Goal: Entertainment & Leisure: Consume media (video, audio)

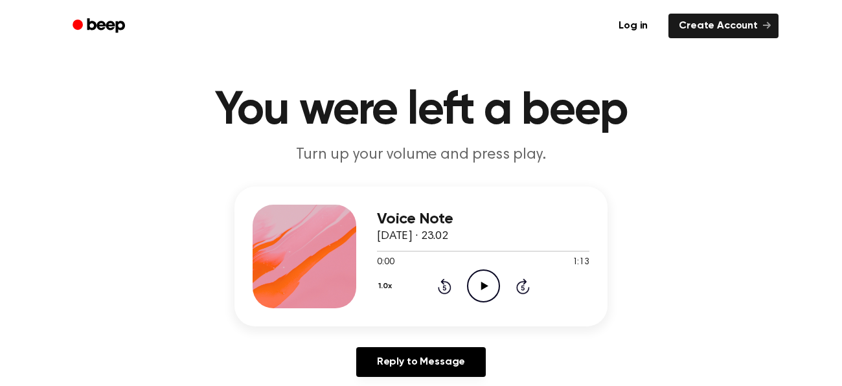
scroll to position [30, 0]
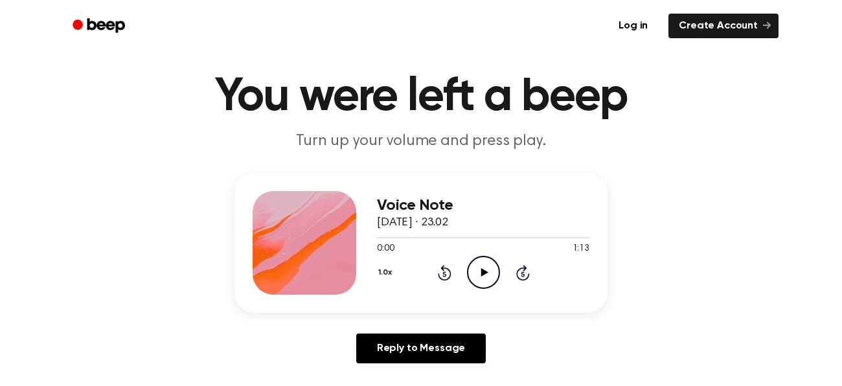
click at [472, 263] on icon "Play Audio" at bounding box center [483, 272] width 33 height 33
drag, startPoint x: 465, startPoint y: 240, endPoint x: 262, endPoint y: 256, distance: 204.1
click at [262, 256] on div "Voice Note [DATE] · 23.02 0:33 1:13 Your browser does not support the [object O…" at bounding box center [421, 243] width 373 height 140
click at [443, 246] on div "0:34 1:13" at bounding box center [483, 249] width 213 height 14
click at [382, 240] on div at bounding box center [483, 237] width 213 height 10
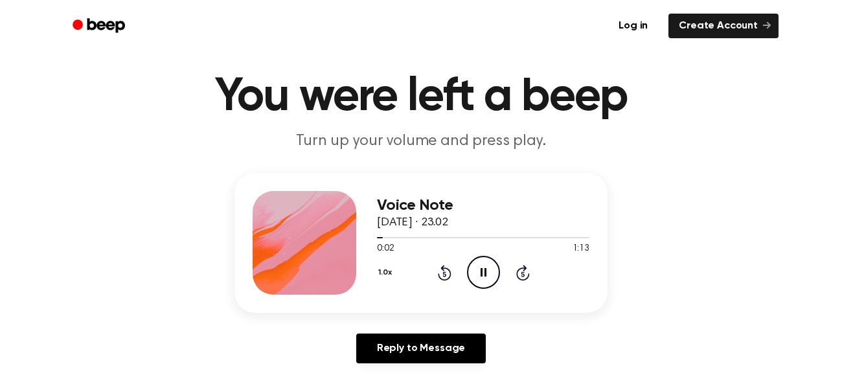
click at [485, 278] on icon "Pause Audio" at bounding box center [483, 272] width 33 height 33
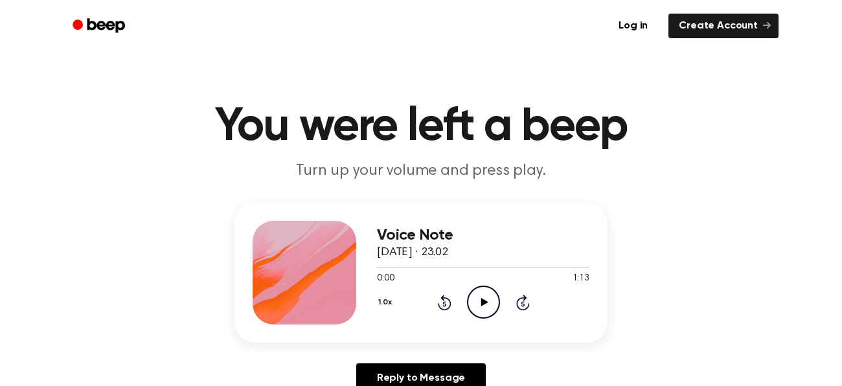
click at [479, 303] on icon "Play Audio" at bounding box center [483, 302] width 33 height 33
click at [375, 264] on div "Voice Note 14 September 2025 · 23.02 0:52 1:13 Your browser does not support th…" at bounding box center [421, 273] width 373 height 140
click at [476, 303] on icon "Pause Audio" at bounding box center [483, 302] width 33 height 33
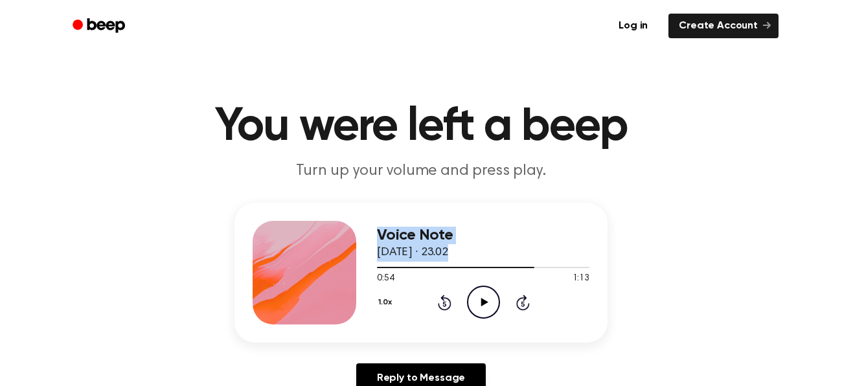
drag, startPoint x: 504, startPoint y: 268, endPoint x: 360, endPoint y: 280, distance: 145.0
click at [356, 271] on div "Voice Note 14 September 2025 · 23.02 0:54 1:13 Your browser does not support th…" at bounding box center [421, 273] width 373 height 140
click at [381, 267] on div at bounding box center [455, 267] width 157 height 1
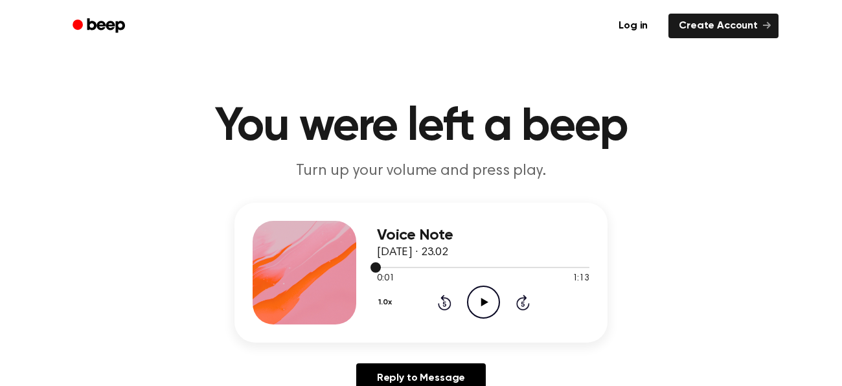
click at [375, 266] on span at bounding box center [376, 267] width 10 height 10
click at [498, 302] on icon "Play Audio" at bounding box center [483, 302] width 33 height 33
click at [377, 264] on div at bounding box center [483, 267] width 213 height 10
click at [476, 304] on icon "Play Audio" at bounding box center [483, 302] width 33 height 33
click at [485, 308] on icon "Pause Audio" at bounding box center [483, 302] width 33 height 33
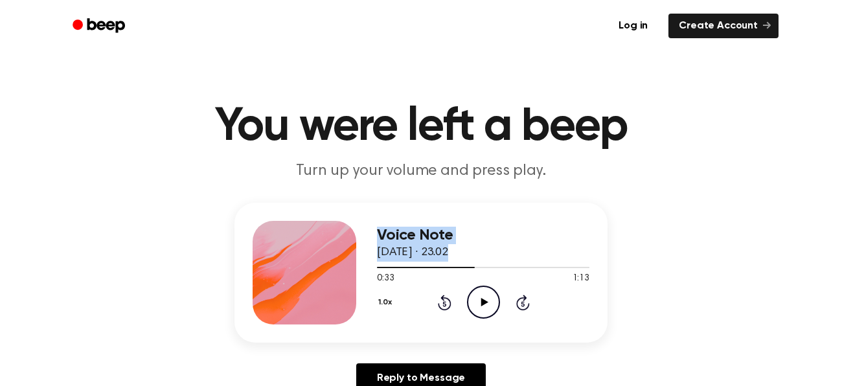
drag, startPoint x: 450, startPoint y: 264, endPoint x: 96, endPoint y: 295, distance: 355.2
click at [96, 295] on div "Voice Note 14 September 2025 · 23.02 0:33 1:13 Your browser does not support th…" at bounding box center [421, 303] width 811 height 201
drag, startPoint x: 470, startPoint y: 266, endPoint x: 416, endPoint y: 269, distance: 53.8
click at [418, 273] on div "0:33 1:13 Your browser does not support the [object Object] element." at bounding box center [483, 274] width 213 height 24
drag, startPoint x: 421, startPoint y: 263, endPoint x: 435, endPoint y: 276, distance: 19.3
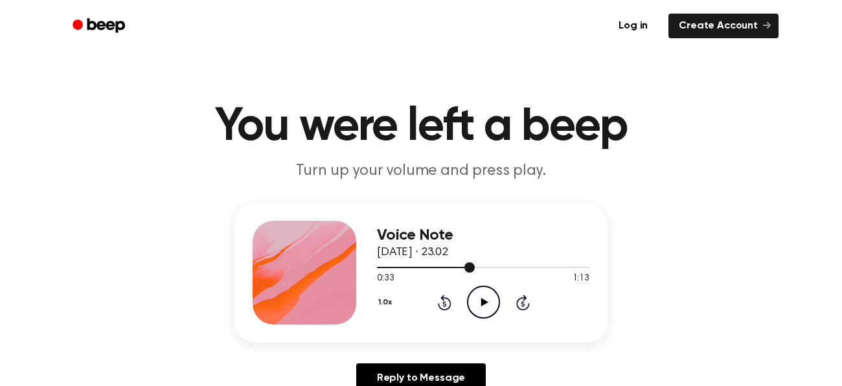
click at [422, 266] on div at bounding box center [483, 267] width 213 height 10
click at [489, 297] on icon "Play Audio" at bounding box center [483, 302] width 33 height 33
click at [487, 308] on icon "Pause Audio" at bounding box center [483, 302] width 33 height 33
click at [472, 299] on icon "Play Audio" at bounding box center [483, 302] width 33 height 33
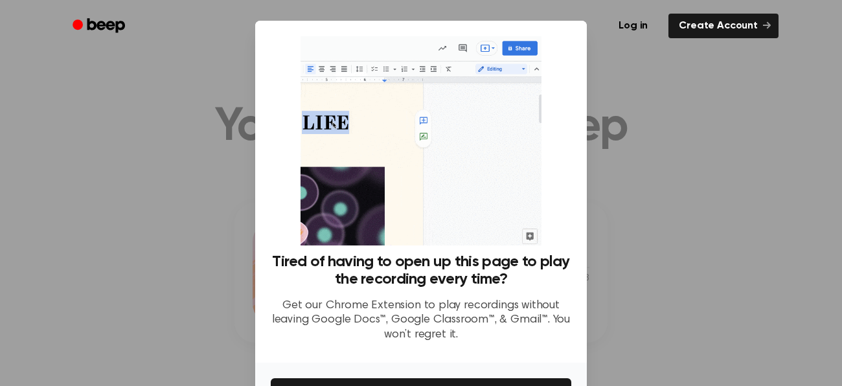
click at [225, 267] on div at bounding box center [421, 193] width 842 height 386
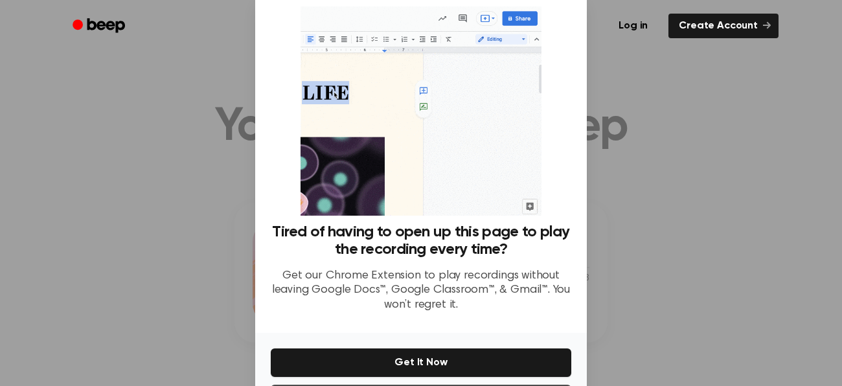
scroll to position [85, 0]
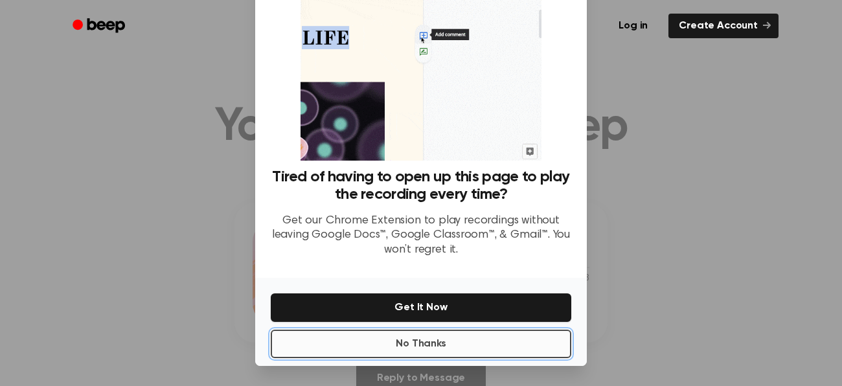
click at [459, 338] on button "No Thanks" at bounding box center [421, 344] width 301 height 29
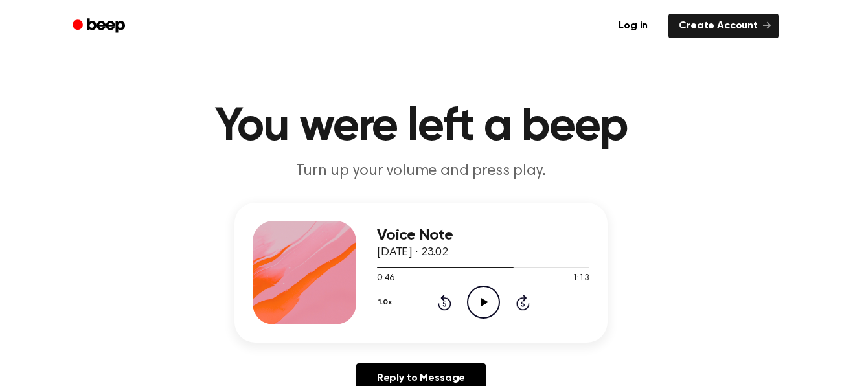
click at [483, 287] on circle at bounding box center [484, 302] width 32 height 32
click at [387, 272] on div at bounding box center [483, 267] width 213 height 10
click at [481, 297] on icon "Pause Audio" at bounding box center [483, 302] width 33 height 33
click at [498, 308] on icon "Play Audio" at bounding box center [483, 302] width 33 height 33
click at [544, 268] on div at bounding box center [483, 267] width 213 height 10
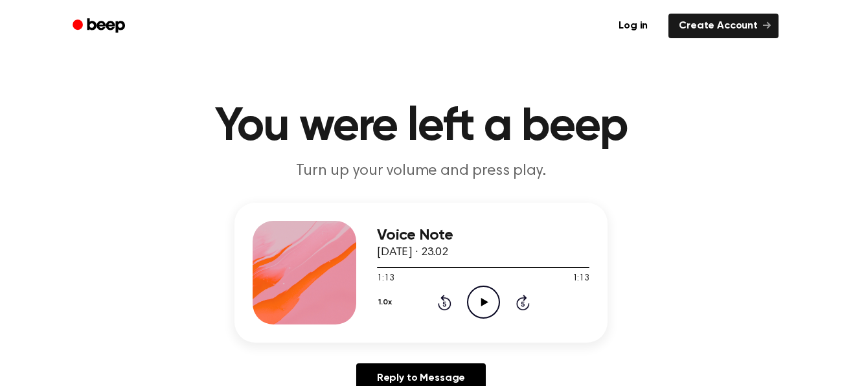
click at [501, 289] on div "1.0x Rewind 5 seconds Play Audio Skip 5 seconds" at bounding box center [483, 302] width 213 height 33
click at [491, 298] on icon "Play Audio" at bounding box center [483, 302] width 33 height 33
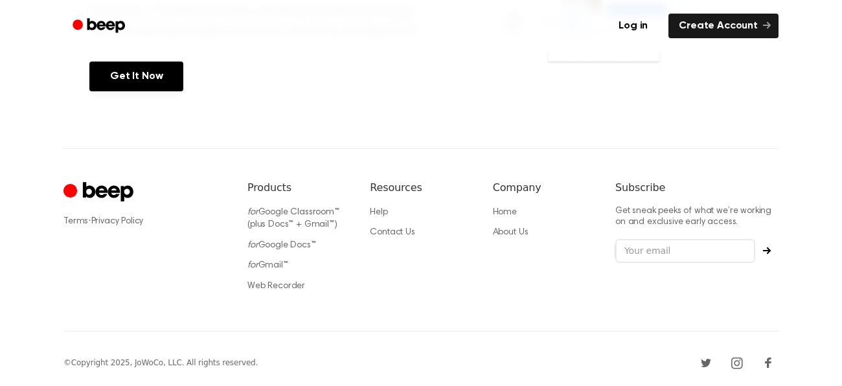
scroll to position [0, 0]
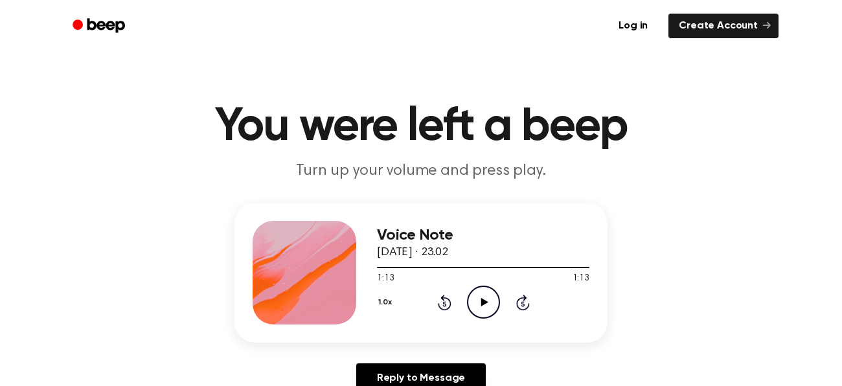
click at [484, 302] on icon at bounding box center [484, 302] width 7 height 8
drag, startPoint x: 438, startPoint y: 272, endPoint x: 406, endPoint y: 262, distance: 33.8
click at [406, 262] on div at bounding box center [483, 267] width 213 height 10
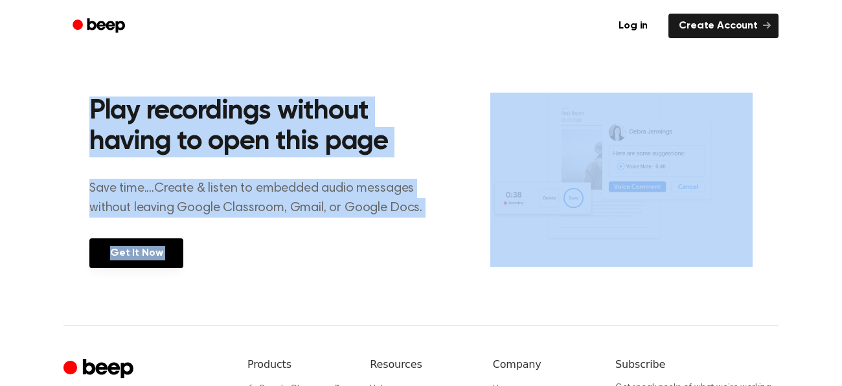
scroll to position [11, 0]
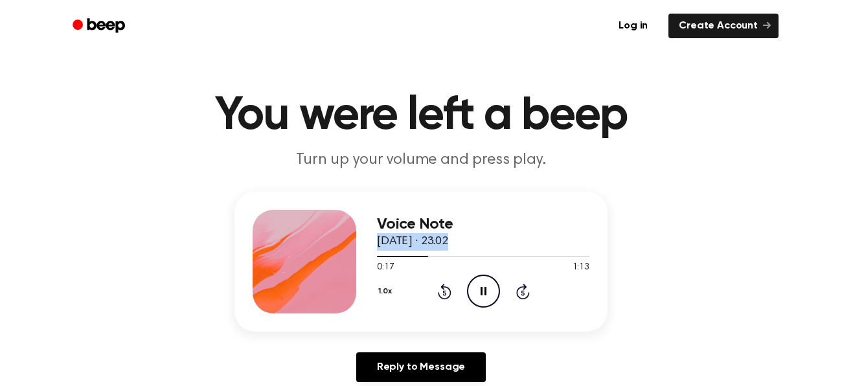
drag, startPoint x: 398, startPoint y: 263, endPoint x: 728, endPoint y: 175, distance: 341.4
click at [728, 175] on main "You were left a beep Turn up your volume and press play. Voice Note 14 Septembe…" at bounding box center [421, 388] width 842 height 799
click at [730, 175] on main "You were left a beep Turn up your volume and press play. Voice Note 14 Septembe…" at bounding box center [421, 388] width 842 height 799
click at [380, 135] on h1 "You were left a beep" at bounding box center [421, 116] width 664 height 47
click at [468, 288] on circle at bounding box center [484, 291] width 32 height 32
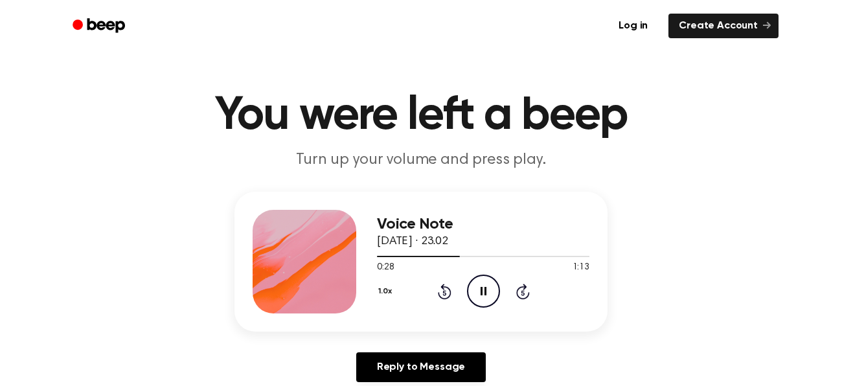
click at [489, 279] on icon "Pause Audio" at bounding box center [483, 291] width 33 height 33
click at [135, 71] on main "You were left a beep Turn up your volume and press play. Voice Note 14 Septembe…" at bounding box center [421, 388] width 842 height 799
